Goal: Transaction & Acquisition: Purchase product/service

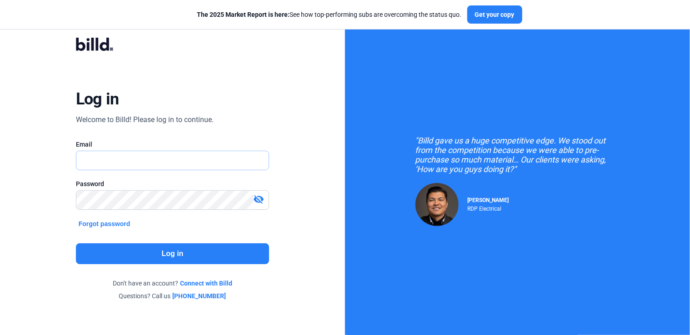
type input "[EMAIL_ADDRESS][DOMAIN_NAME]"
click at [119, 164] on input "[EMAIL_ADDRESS][DOMAIN_NAME]" at bounding box center [172, 160] width 193 height 19
click at [257, 199] on mat-icon "visibility_off" at bounding box center [258, 199] width 11 height 11
click at [196, 254] on button "Log in" at bounding box center [173, 253] width 194 height 21
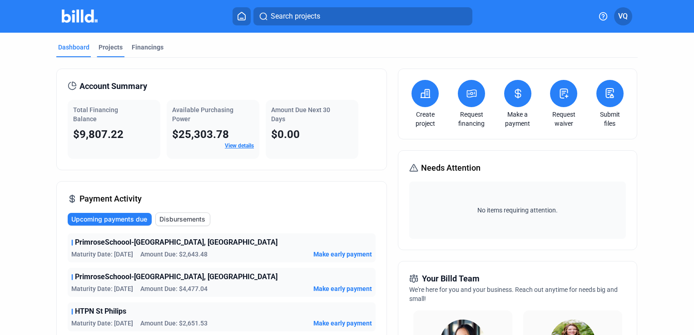
click at [107, 47] on div "Projects" at bounding box center [111, 47] width 24 height 9
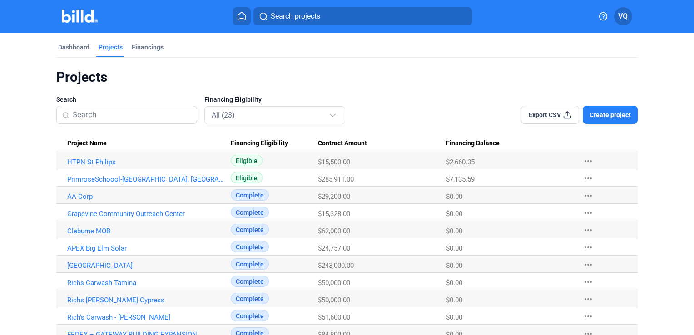
click at [621, 116] on span "Create project" at bounding box center [610, 114] width 41 height 9
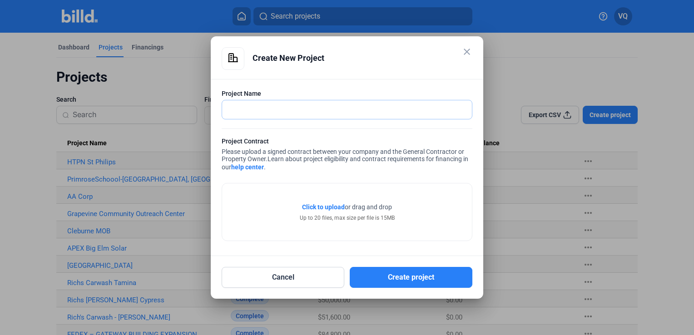
click at [271, 111] on input "text" at bounding box center [342, 109] width 240 height 19
paste input "TTTahoe04vw$$$"
type input "TTTahoe04vw$$$"
click at [283, 109] on input "TTTahoe04vw$$$" at bounding box center [347, 109] width 250 height 19
click at [282, 110] on input "TTTahoe04vw$$$" at bounding box center [347, 109] width 250 height 19
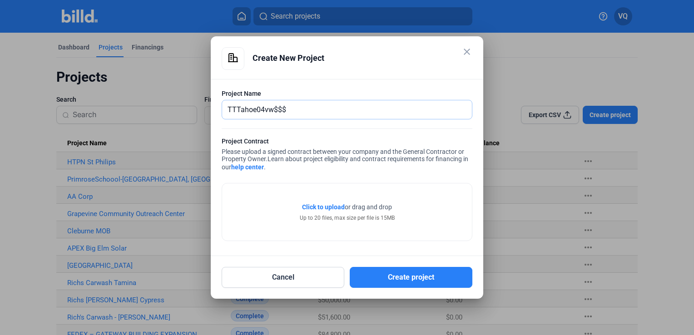
click at [282, 110] on input "TTTahoe04vw$$$" at bounding box center [347, 109] width 250 height 19
paste input "[US_STATE][PERSON_NAME] Renovation"
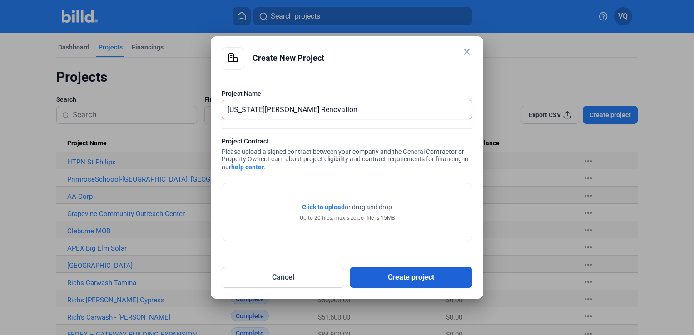
click at [424, 276] on button "Create project" at bounding box center [411, 277] width 123 height 21
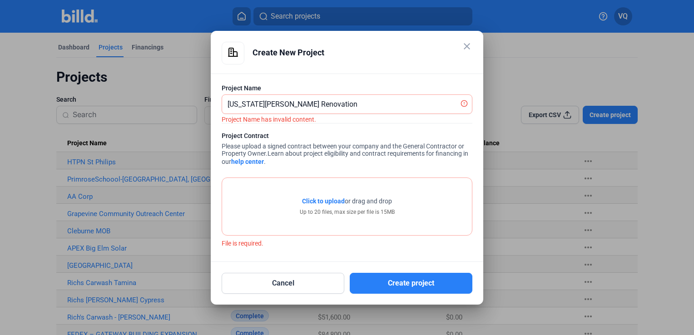
click at [332, 203] on span "Click to upload" at bounding box center [323, 201] width 43 height 7
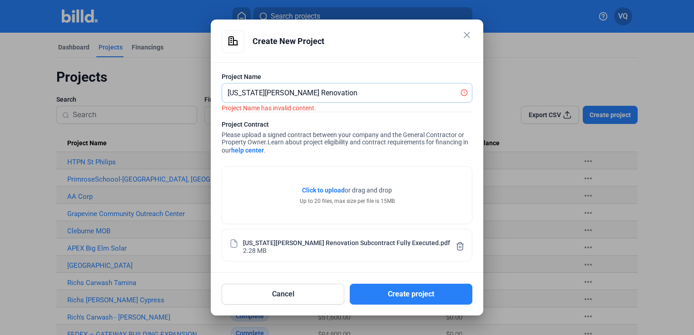
click at [353, 95] on input "[US_STATE][PERSON_NAME] Renovation" at bounding box center [342, 93] width 240 height 19
click at [258, 91] on input "[US_STATE][PERSON_NAME] Renovation" at bounding box center [347, 93] width 250 height 19
click at [229, 93] on input "[US_STATE][PERSON_NAME] Renovation" at bounding box center [347, 93] width 250 height 19
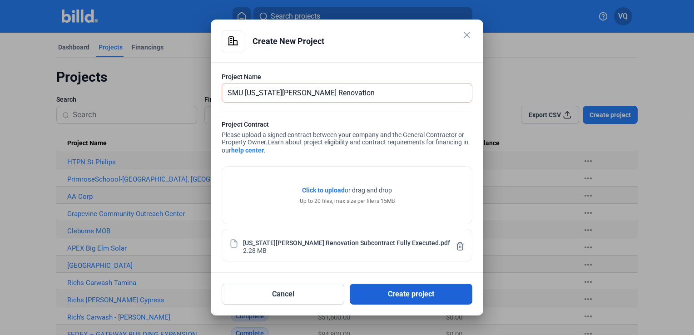
click at [397, 294] on button "Create project" at bounding box center [411, 294] width 123 height 21
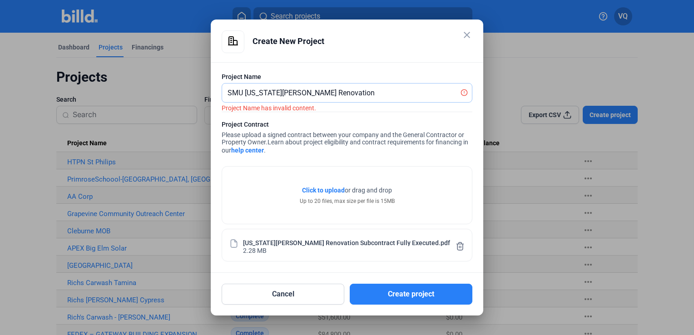
click at [365, 88] on input "SMU [US_STATE][PERSON_NAME] Renovation" at bounding box center [342, 93] width 240 height 19
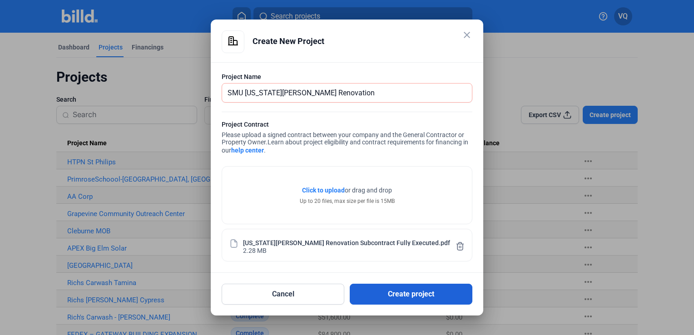
click at [419, 290] on button "Create project" at bounding box center [411, 294] width 123 height 21
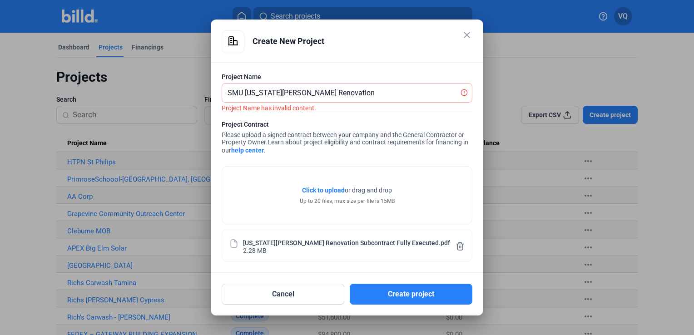
click at [466, 92] on icon at bounding box center [464, 92] width 7 height 7
click at [463, 93] on icon at bounding box center [464, 92] width 7 height 7
drag, startPoint x: 245, startPoint y: 92, endPoint x: 219, endPoint y: 92, distance: 25.9
click at [219, 92] on div "Project Name SMU [US_STATE][PERSON_NAME] Renovation Project Contract Please upl…" at bounding box center [347, 167] width 273 height 211
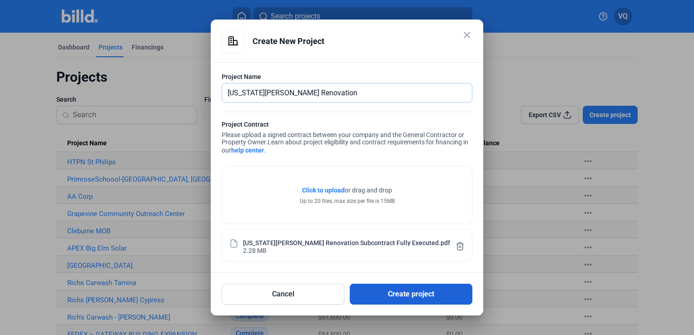
type input "[US_STATE][PERSON_NAME] Renovation"
click at [406, 288] on button "Create project" at bounding box center [411, 294] width 123 height 21
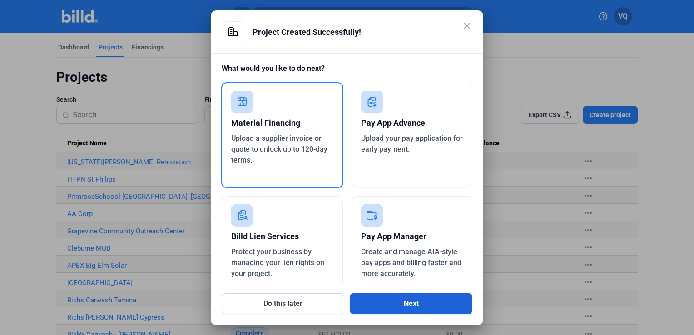
click at [409, 301] on button "Next" at bounding box center [411, 303] width 123 height 21
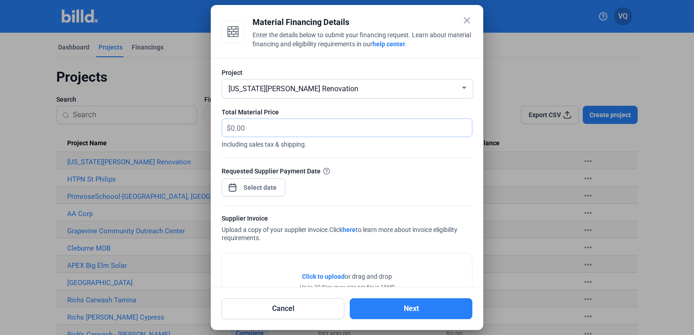
click at [273, 132] on input "text" at bounding box center [351, 128] width 241 height 18
type input "26,616.51"
click at [407, 154] on div at bounding box center [347, 153] width 251 height 9
click at [268, 187] on div "close Material Financing Details Enter the details below to submit your financi…" at bounding box center [347, 167] width 694 height 335
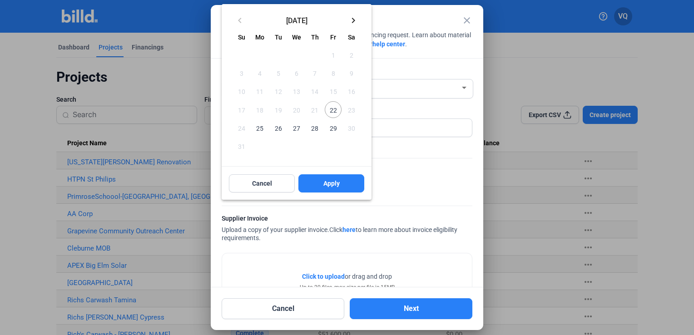
click at [265, 128] on span "25" at bounding box center [260, 128] width 16 height 16
click at [333, 112] on span "22" at bounding box center [333, 109] width 16 height 16
click at [260, 129] on span "25" at bounding box center [260, 128] width 16 height 16
click at [320, 183] on button "Apply" at bounding box center [331, 183] width 66 height 18
type input "[DATE]"
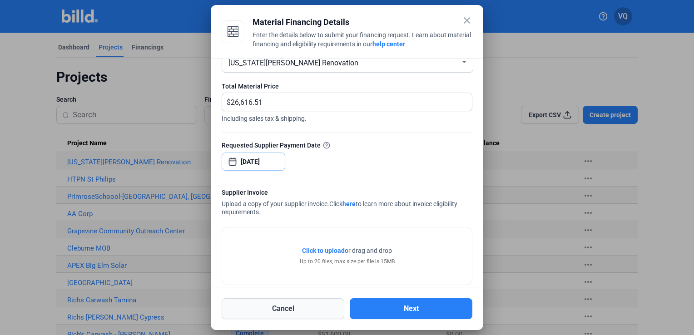
scroll to position [38, 0]
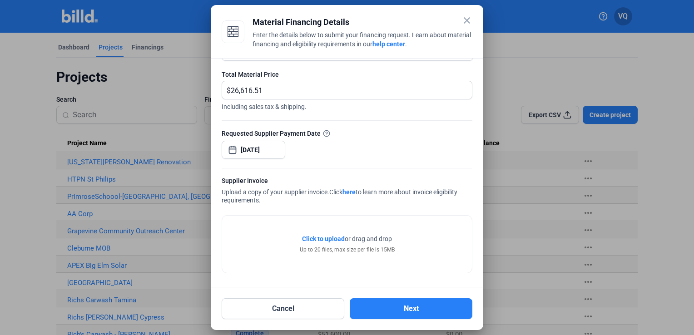
click at [323, 239] on span "Click to upload" at bounding box center [323, 238] width 43 height 7
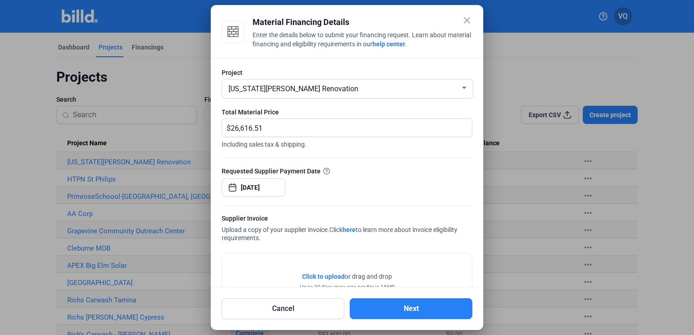
scroll to position [71, 0]
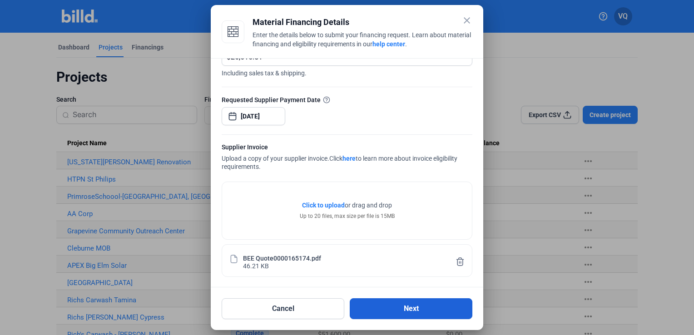
click at [398, 307] on button "Next" at bounding box center [411, 308] width 123 height 21
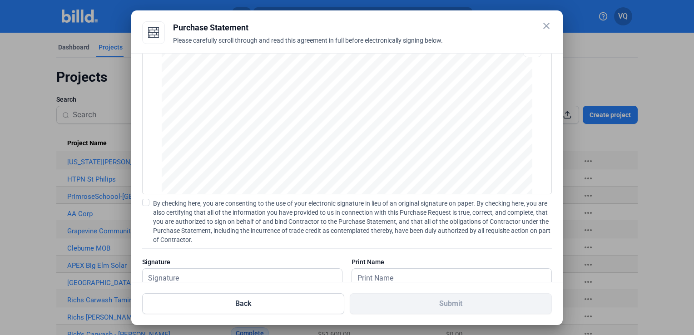
scroll to position [56, 0]
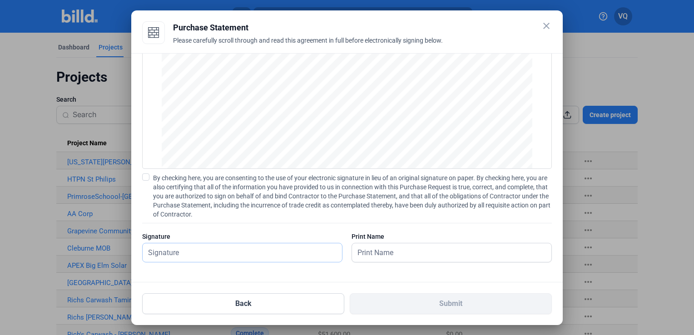
click at [258, 251] on input "text" at bounding box center [237, 252] width 189 height 19
type input "[PERSON_NAME]"
click at [275, 269] on div at bounding box center [242, 267] width 200 height 9
click at [238, 255] on input "[PERSON_NAME]" at bounding box center [237, 252] width 189 height 19
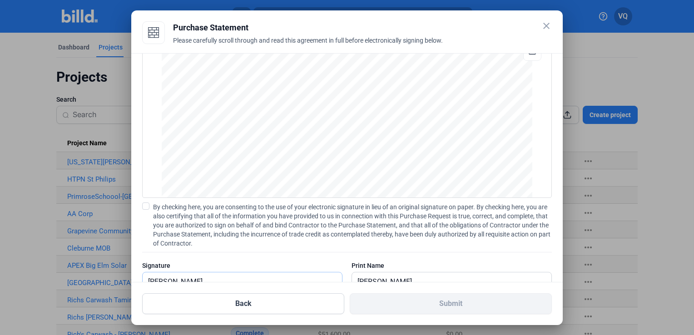
scroll to position [11, 0]
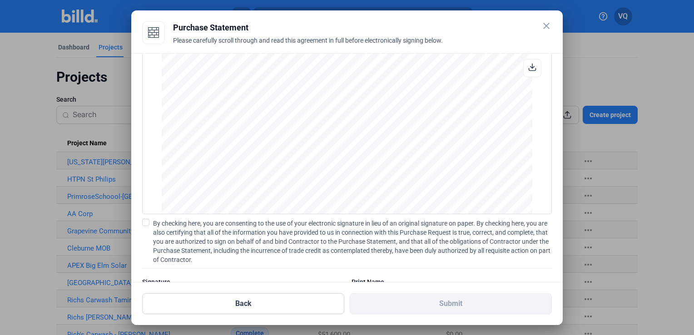
click at [147, 224] on span at bounding box center [145, 222] width 7 height 7
click at [0, 0] on input "By checking here, you are consenting to the use of your electronic signature in…" at bounding box center [0, 0] width 0 height 0
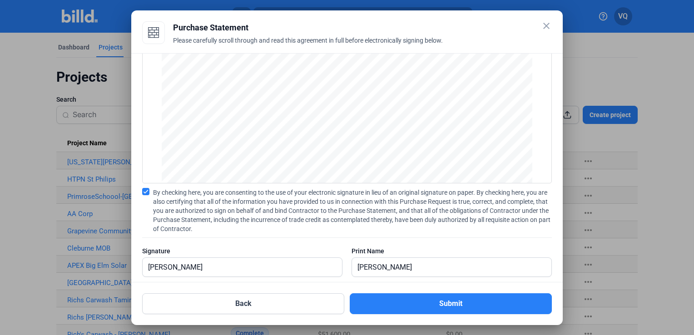
scroll to position [56, 0]
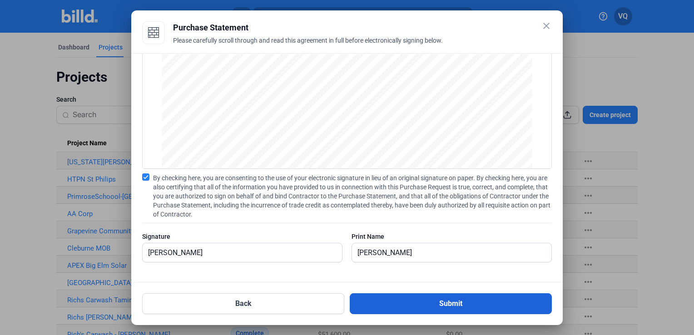
click at [450, 303] on button "Submit" at bounding box center [451, 303] width 202 height 21
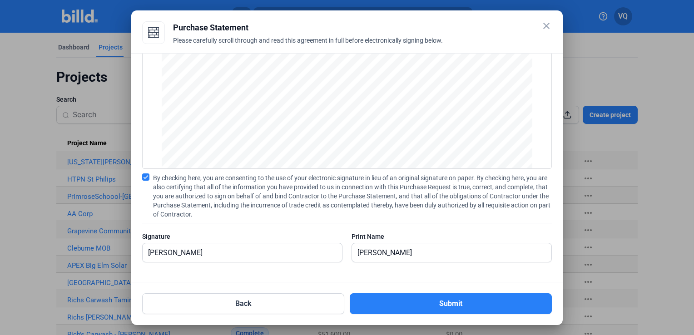
scroll to position [0, 0]
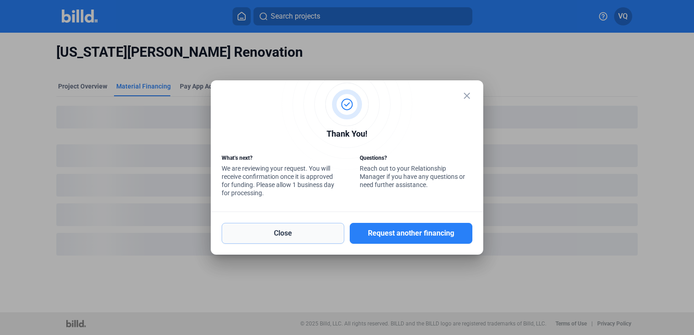
click at [315, 234] on button "Close" at bounding box center [283, 233] width 123 height 21
